Goal: Check status: Check status

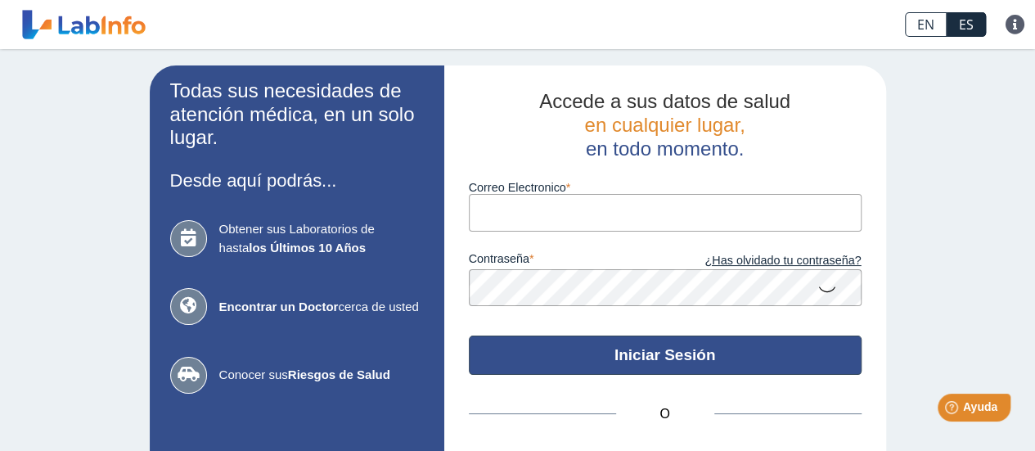
type input "[EMAIL_ADDRESS][DOMAIN_NAME]"
click at [610, 356] on button "Iniciar Sesión" at bounding box center [665, 355] width 393 height 39
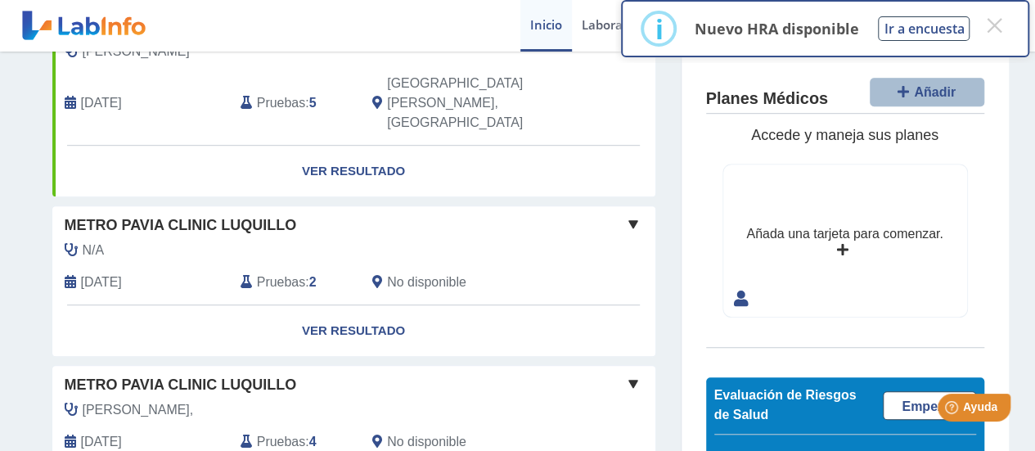
scroll to position [573, 0]
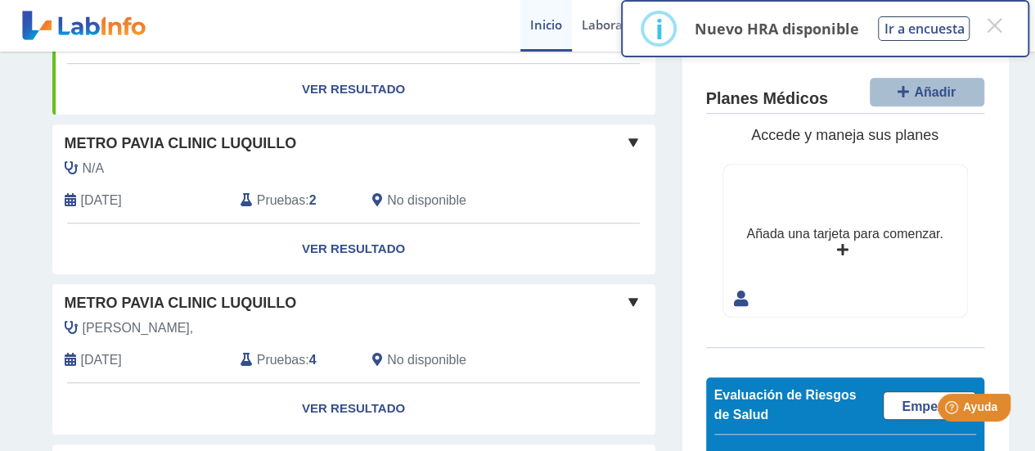
click at [629, 133] on span at bounding box center [634, 143] width 20 height 20
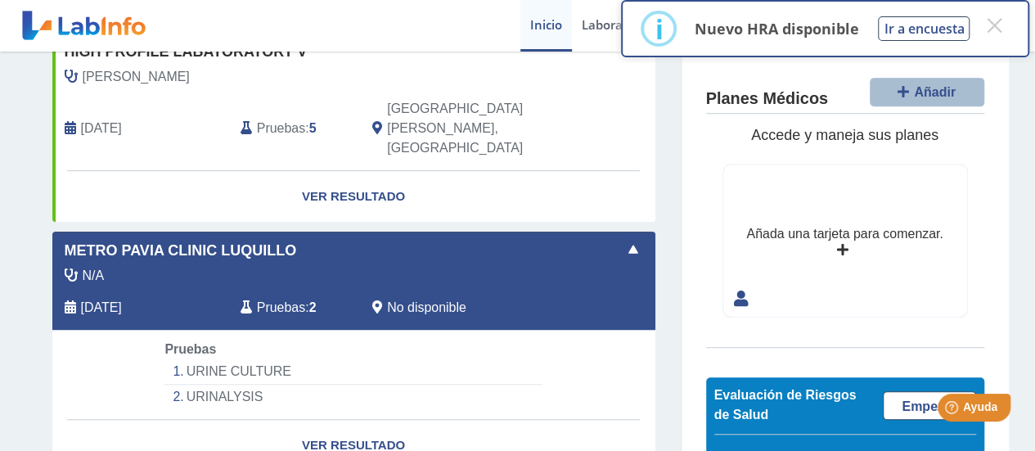
scroll to position [491, 0]
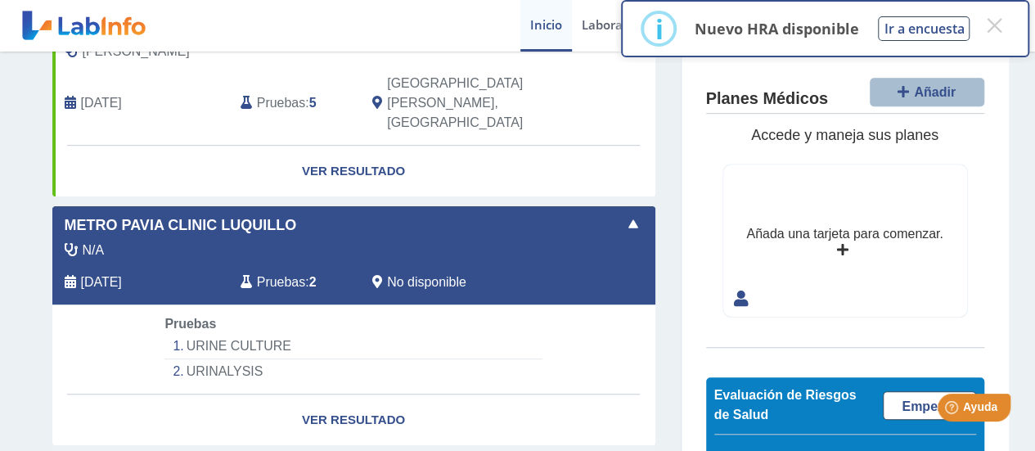
click at [626, 214] on span at bounding box center [634, 224] width 20 height 20
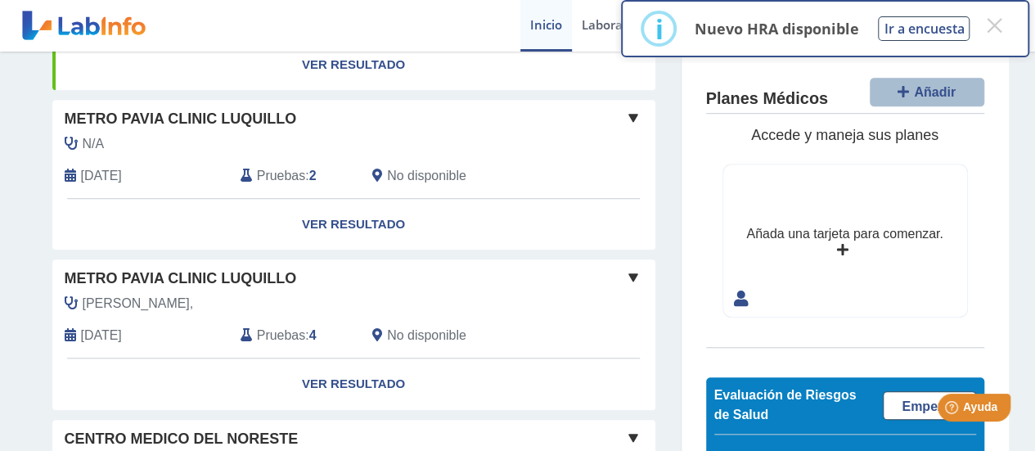
scroll to position [573, 0]
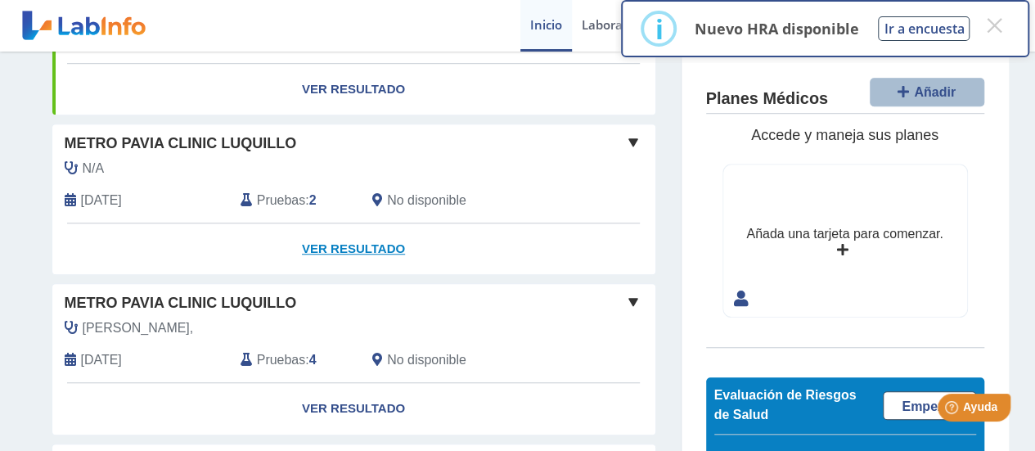
click at [345, 223] on link "Ver Resultado" at bounding box center [353, 249] width 603 height 52
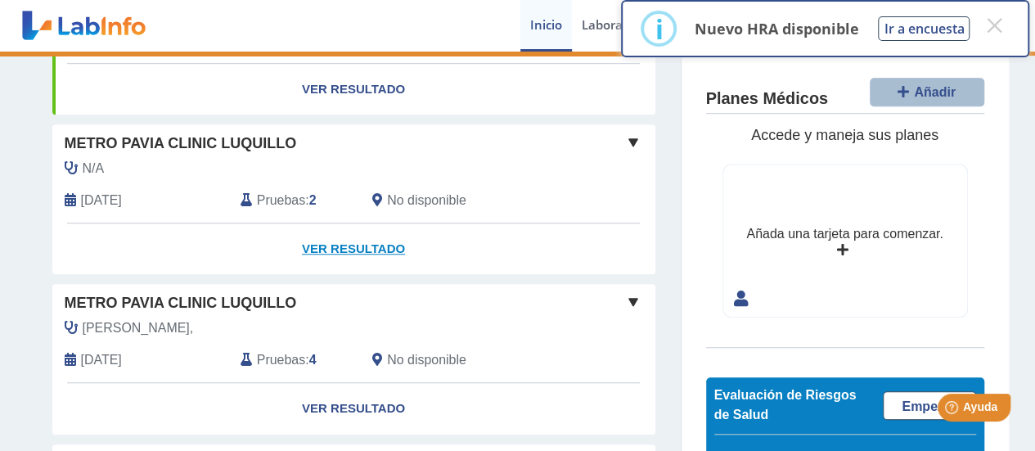
click at [345, 223] on link "Ver Resultado" at bounding box center [353, 249] width 603 height 52
click at [354, 223] on link "Ver Resultado" at bounding box center [353, 249] width 603 height 52
click at [1003, 17] on button "×" at bounding box center [994, 25] width 29 height 29
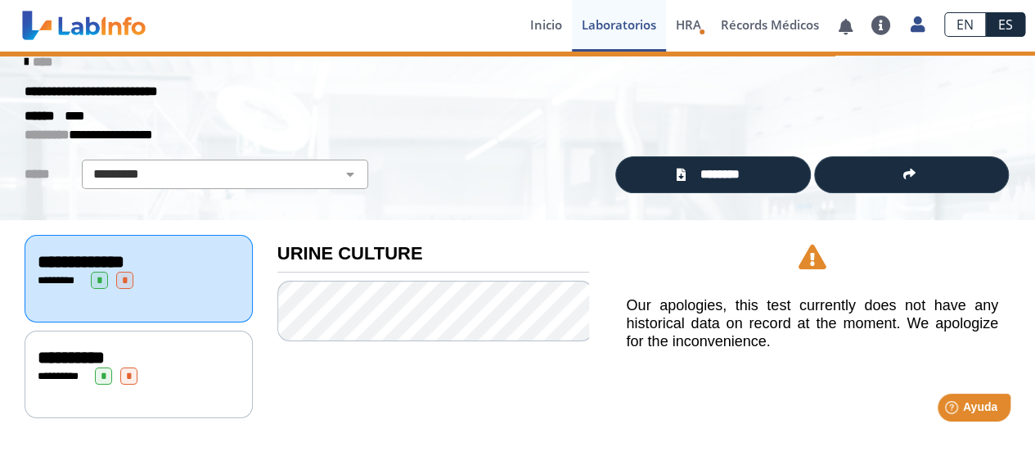
scroll to position [15, 0]
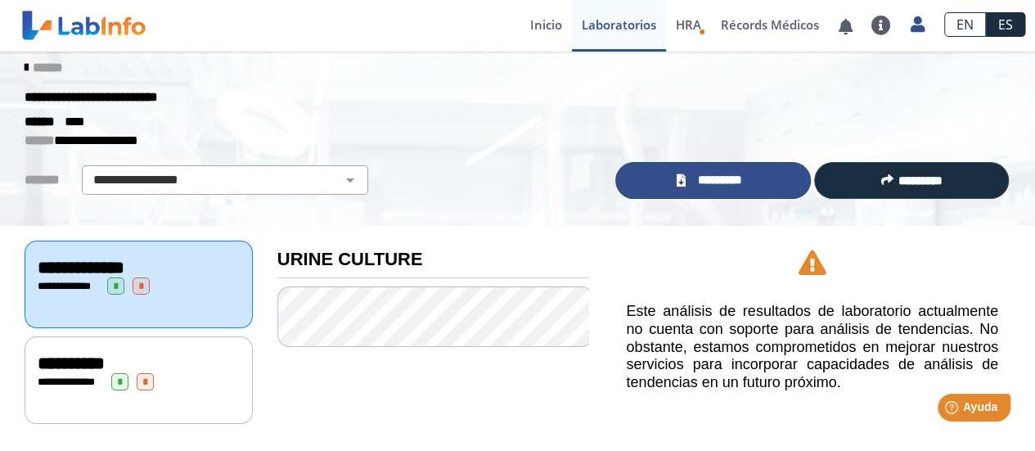
click at [717, 178] on span "*********" at bounding box center [720, 180] width 60 height 19
